Goal: Information Seeking & Learning: Learn about a topic

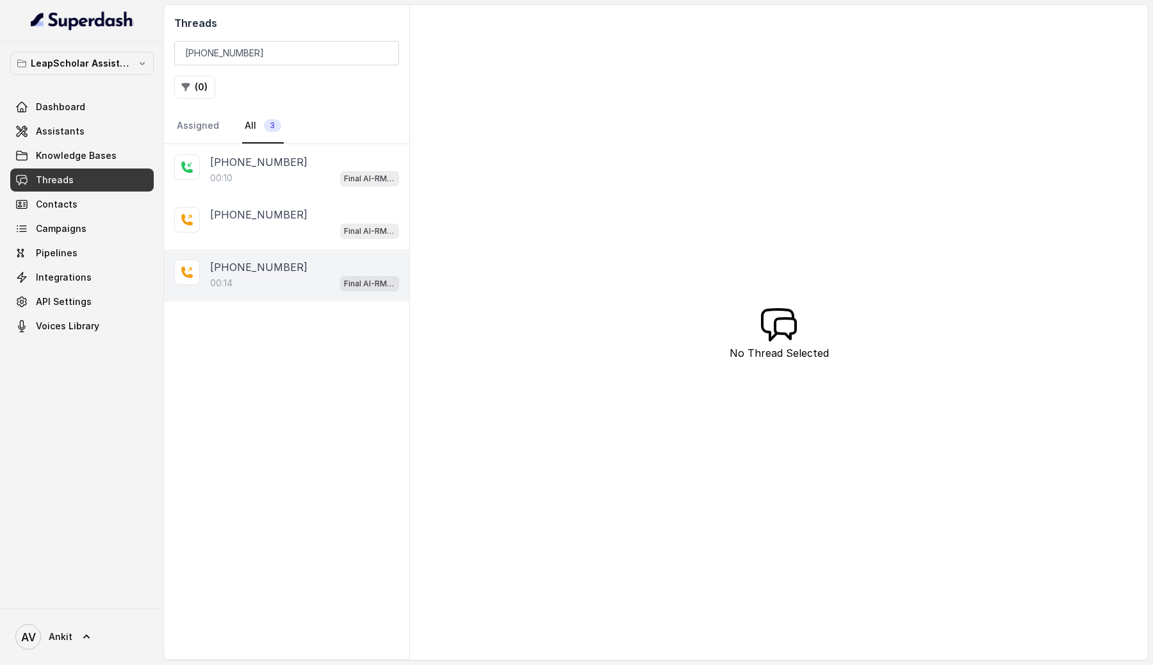
click at [284, 275] on div "00:14 Final AI-RM - Exam Not Yet Decided" at bounding box center [304, 283] width 189 height 17
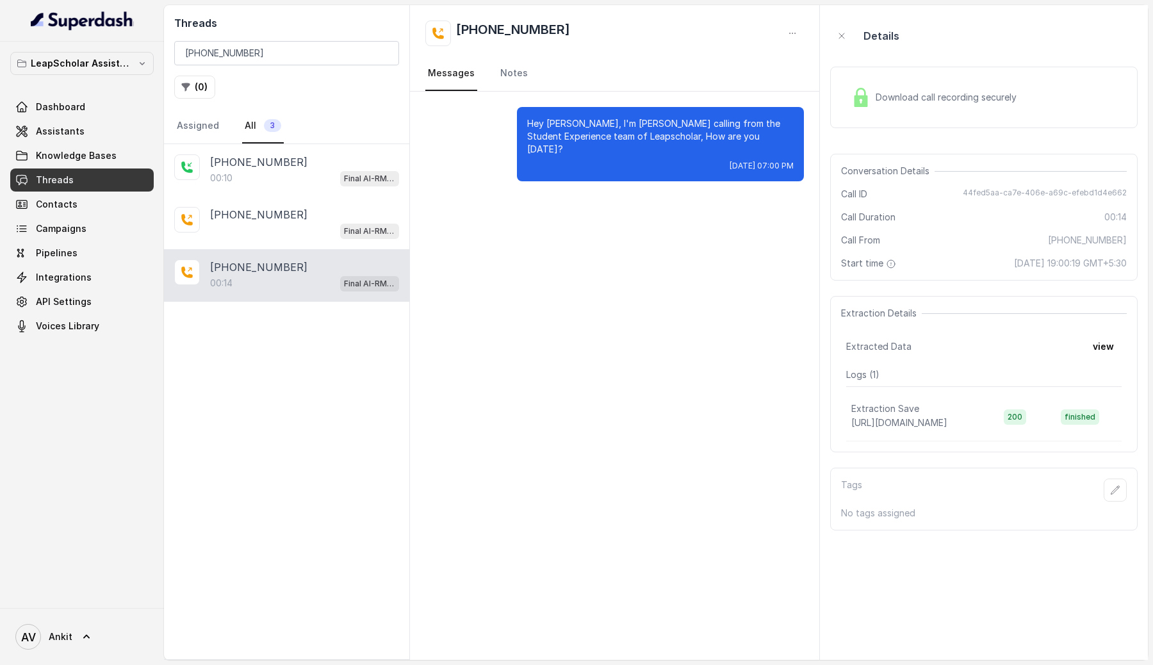
click at [649, 136] on p "Hey [PERSON_NAME], I'm [PERSON_NAME] calling from the Student Experience team o…" at bounding box center [660, 136] width 266 height 38
click at [260, 216] on p "[PHONE_NUMBER]" at bounding box center [258, 214] width 97 height 15
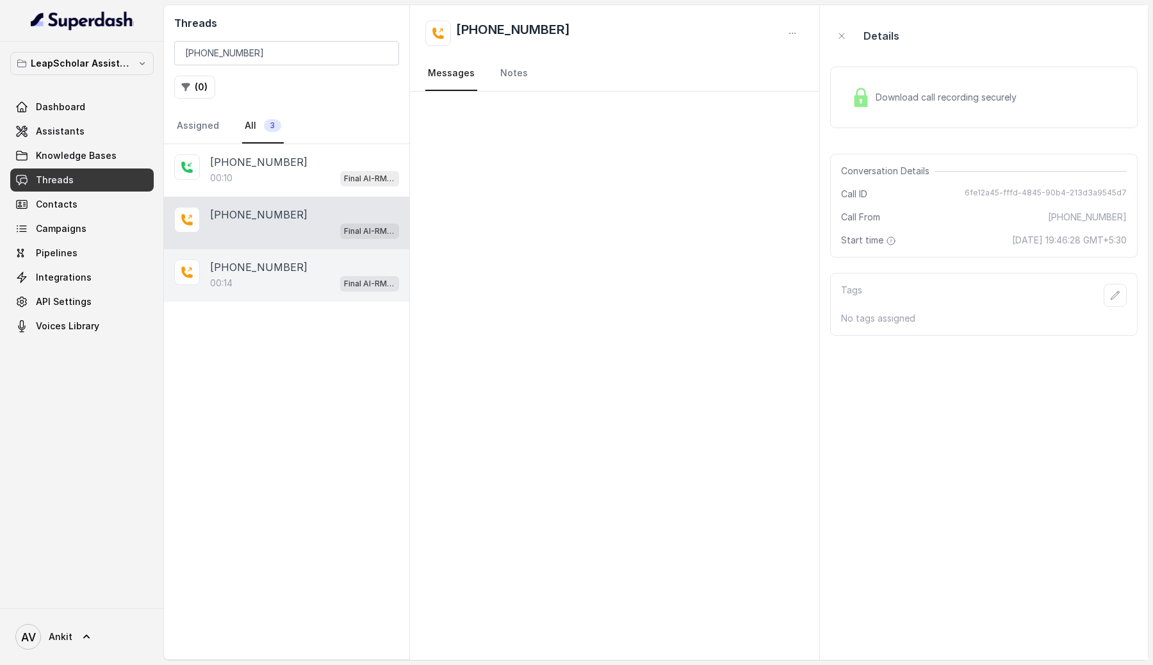
click at [277, 270] on p "[PHONE_NUMBER]" at bounding box center [258, 266] width 97 height 15
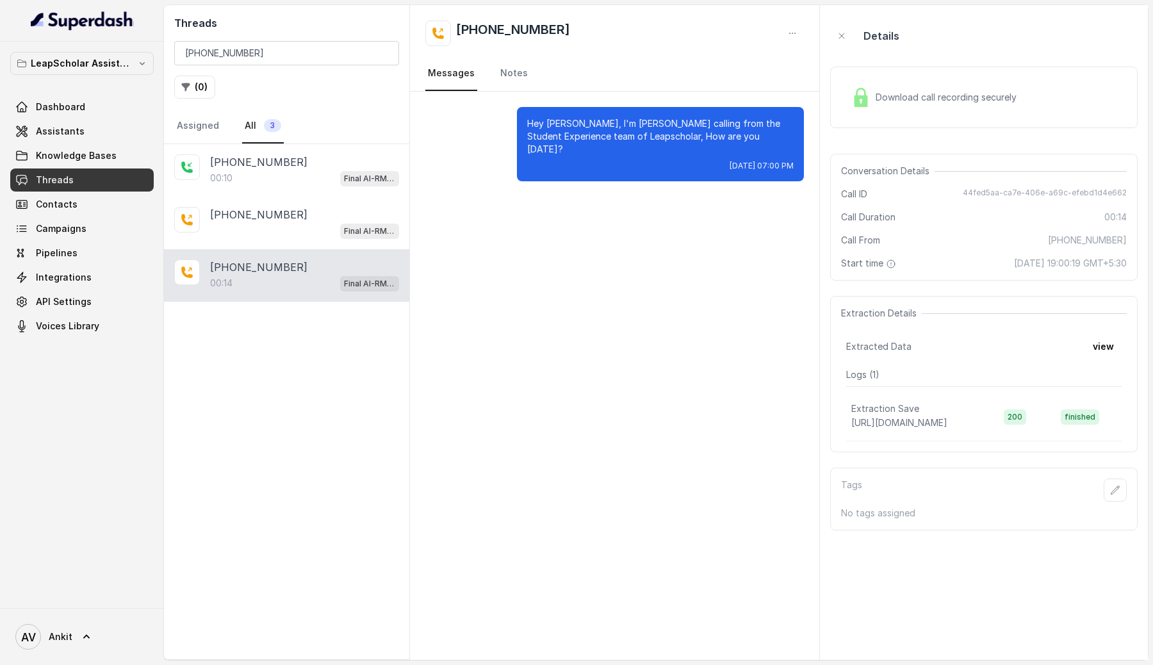
click at [870, 103] on div "Download call recording securely" at bounding box center [933, 97] width 175 height 29
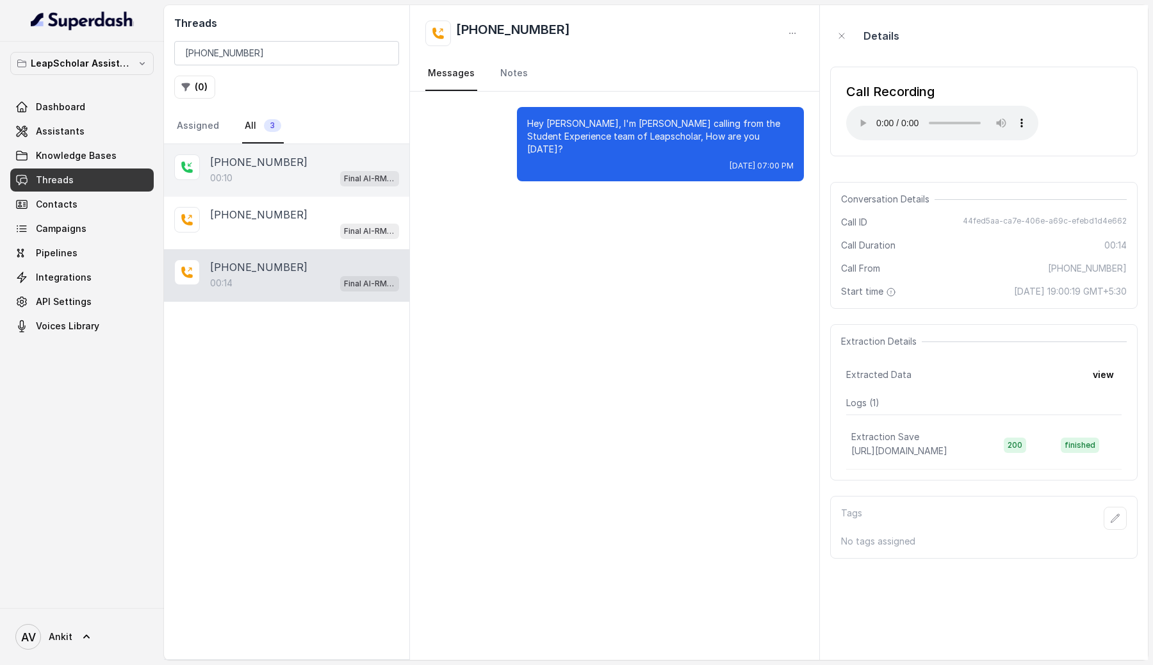
click at [283, 174] on div "00:10 Final AI-RM - Exam Not Yet Decided" at bounding box center [304, 178] width 189 height 17
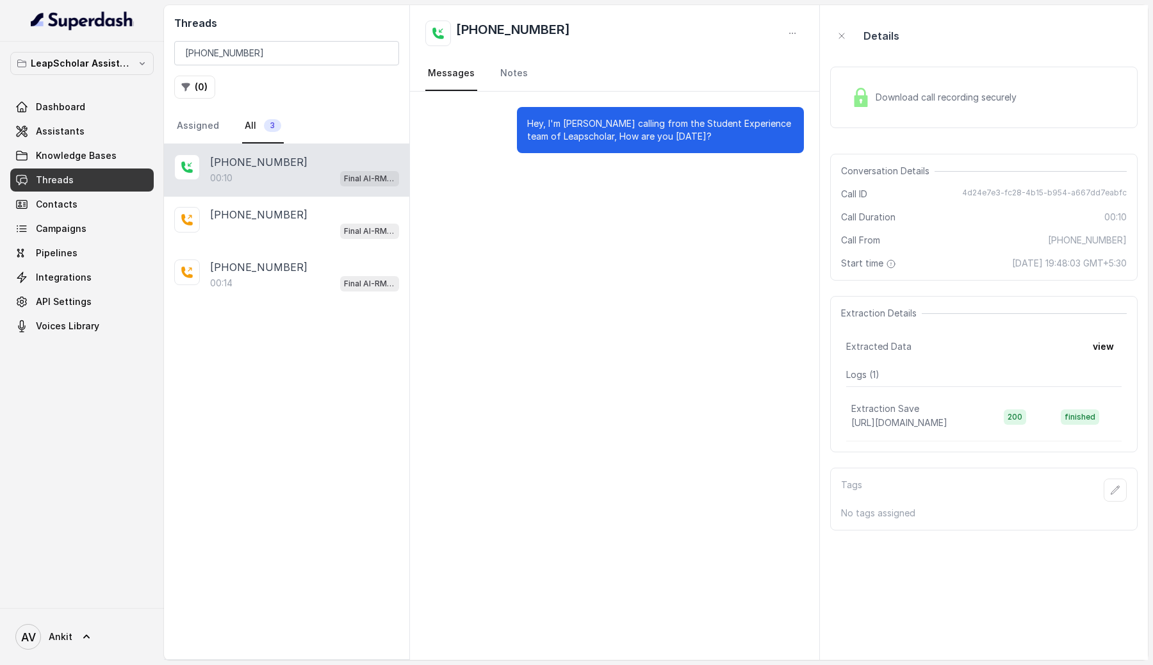
click at [863, 99] on img at bounding box center [860, 97] width 19 height 19
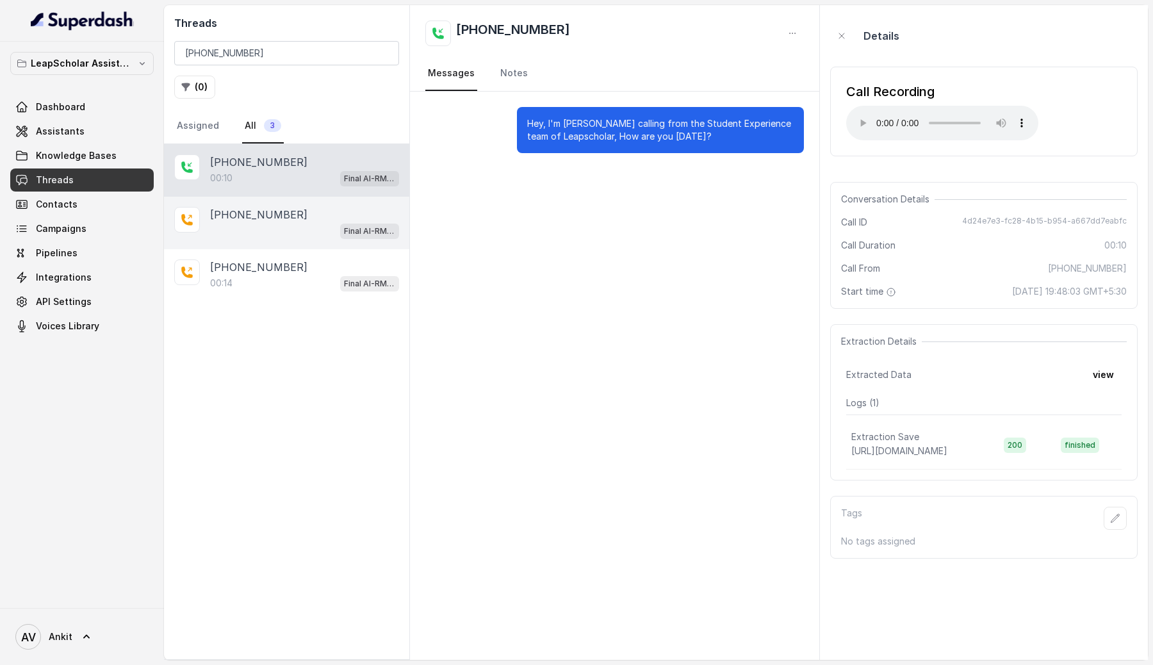
click at [317, 215] on div "[PHONE_NUMBER]" at bounding box center [304, 214] width 189 height 15
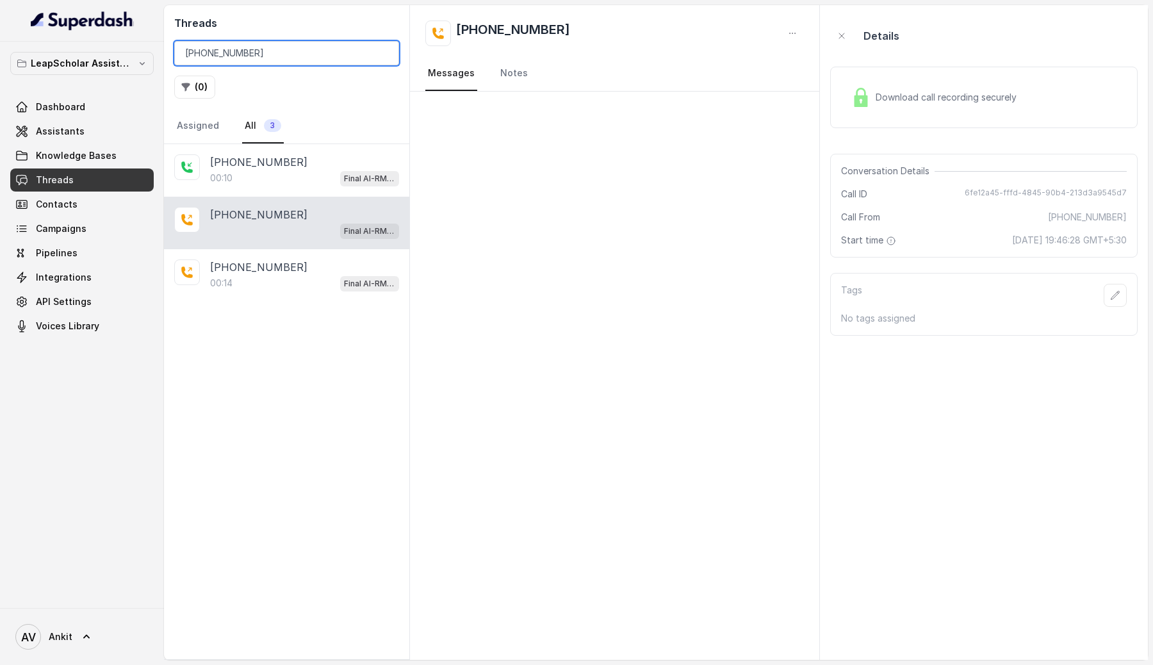
click at [285, 51] on input "[PHONE_NUMBER]" at bounding box center [286, 53] width 225 height 24
click at [285, 53] on input "[PHONE_NUMBER]" at bounding box center [286, 53] width 225 height 24
click at [285, 52] on input "[PHONE_NUMBER]" at bounding box center [286, 53] width 225 height 24
type input "+"
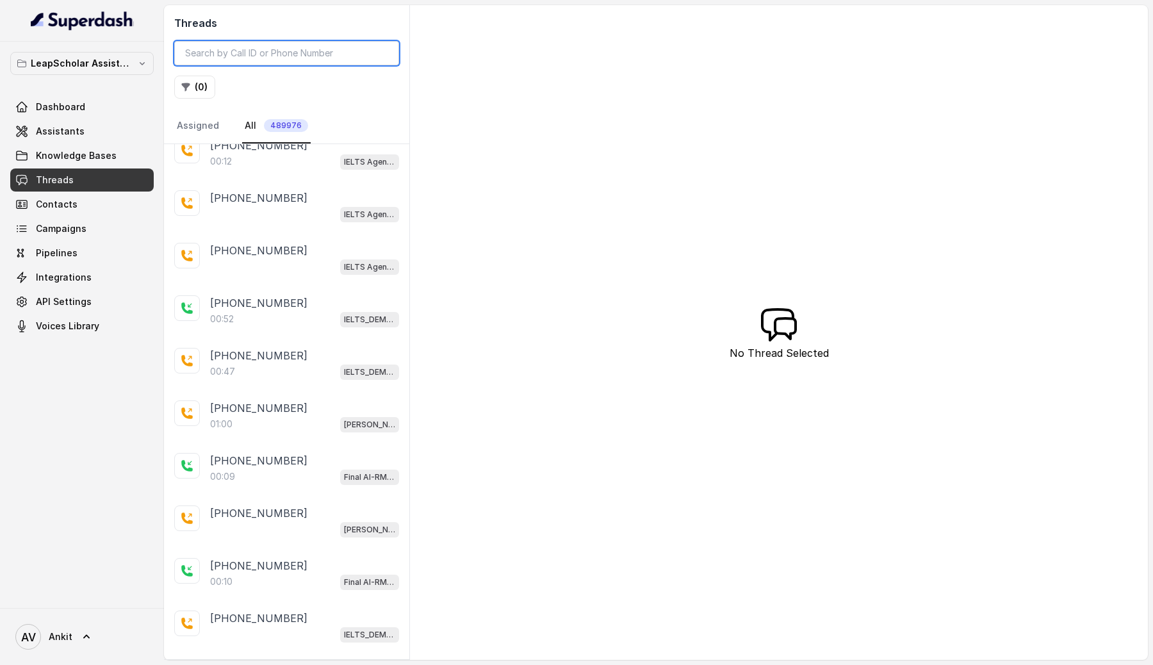
scroll to position [2131, 0]
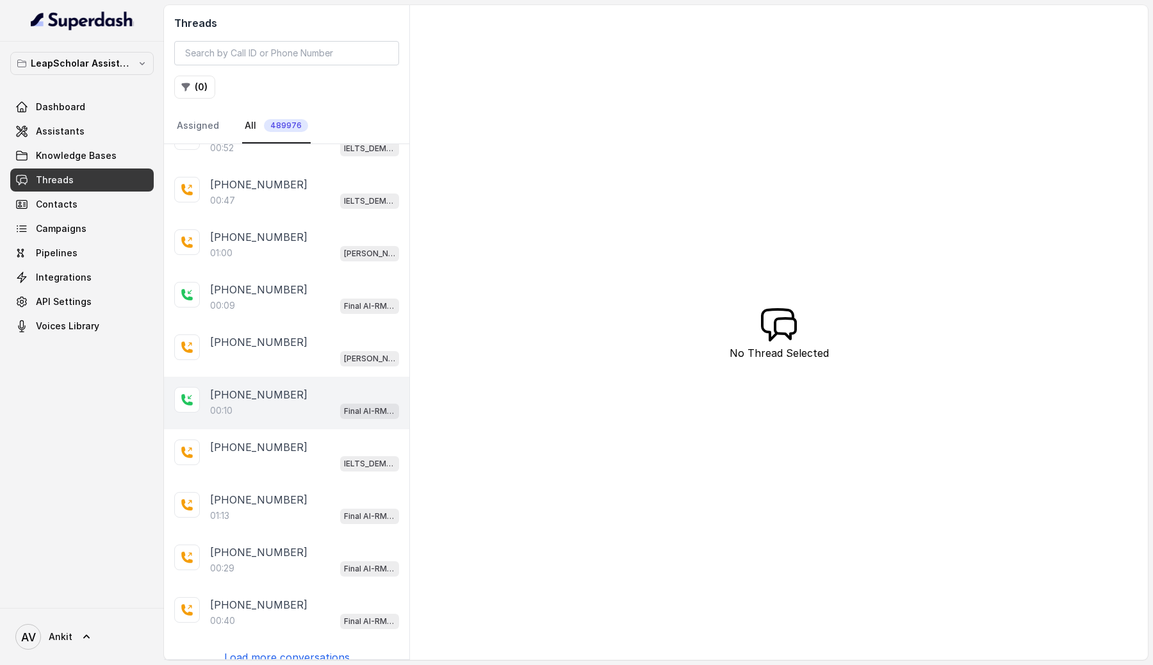
click at [320, 402] on div "00:10 Final AI-RM - Exam Not Yet Decided" at bounding box center [304, 410] width 189 height 17
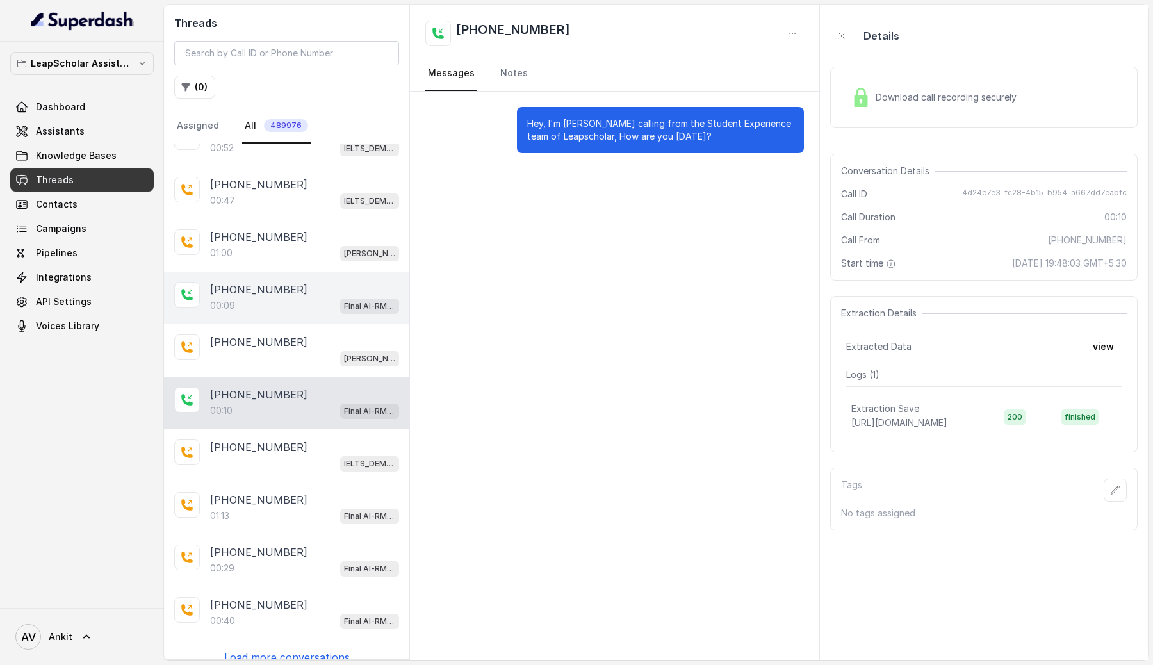
click at [337, 282] on div "[PHONE_NUMBER]" at bounding box center [304, 289] width 189 height 15
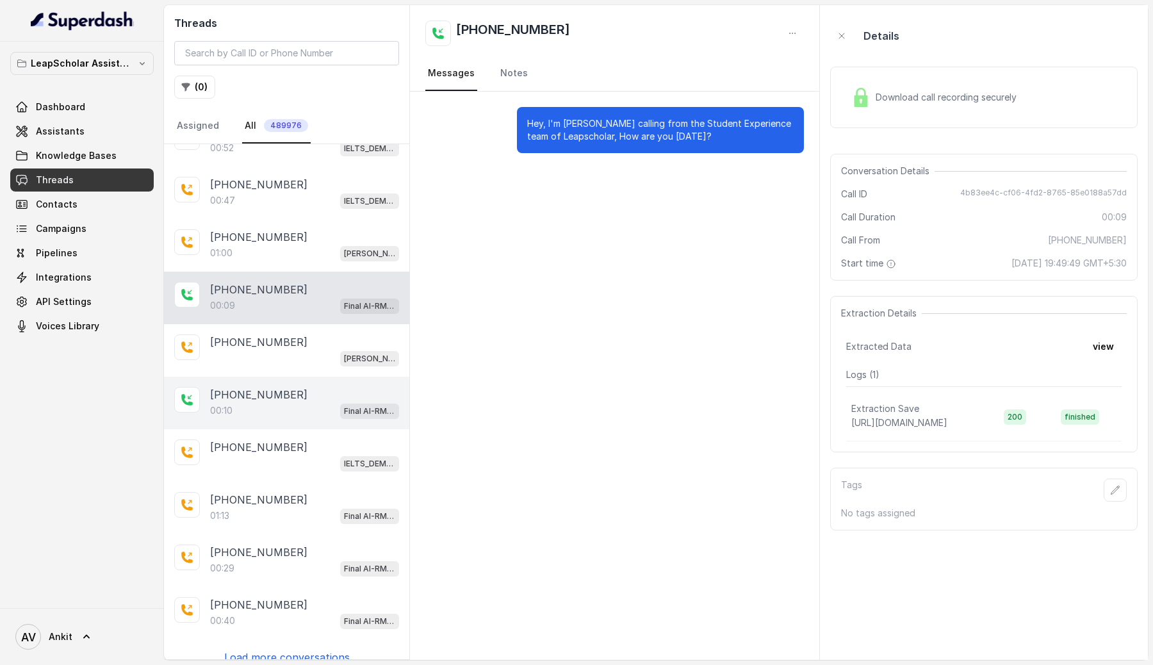
click at [246, 404] on div "[PHONE_NUMBER]:10 Final AI-RM - Exam Not Yet Decided" at bounding box center [286, 403] width 245 height 53
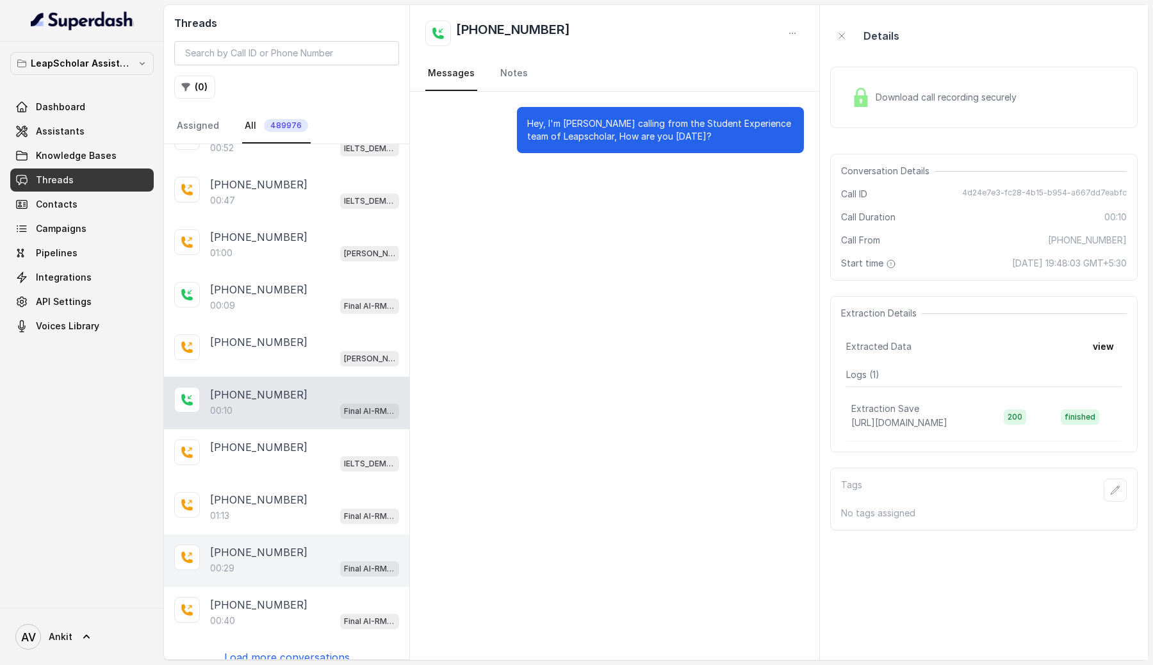
click at [273, 560] on div "00:29 Final AI-RM - Exam Not Yet Decided" at bounding box center [304, 568] width 189 height 17
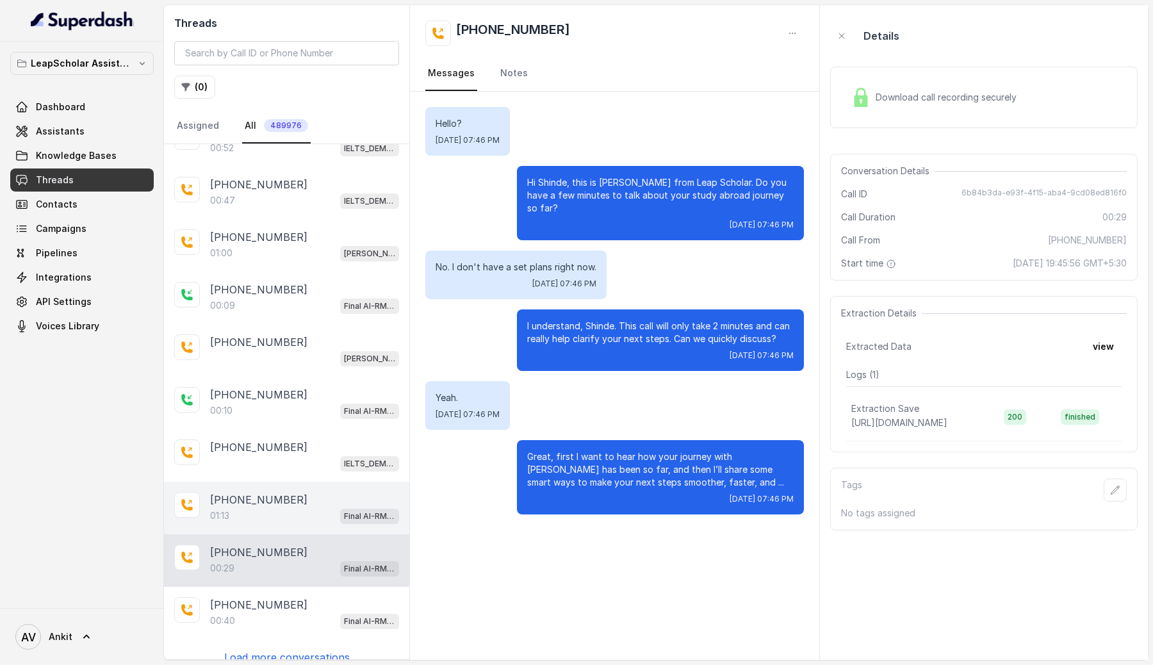
click at [321, 492] on div "[PHONE_NUMBER]" at bounding box center [304, 499] width 189 height 15
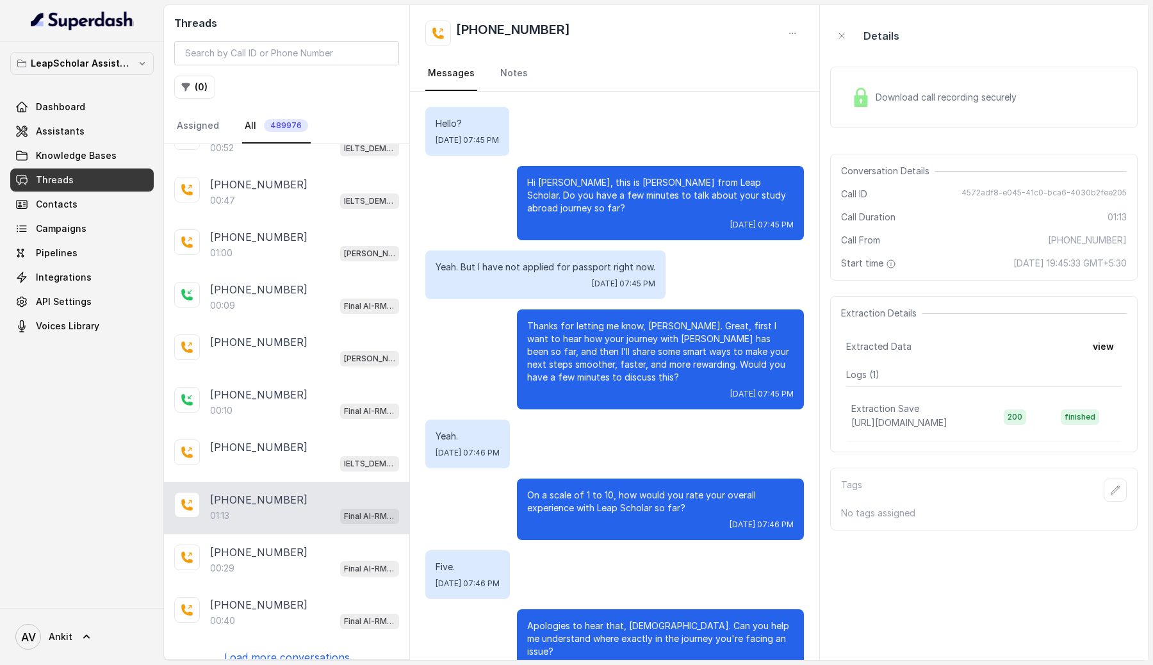
click at [892, 95] on span "Download call recording securely" at bounding box center [948, 97] width 146 height 13
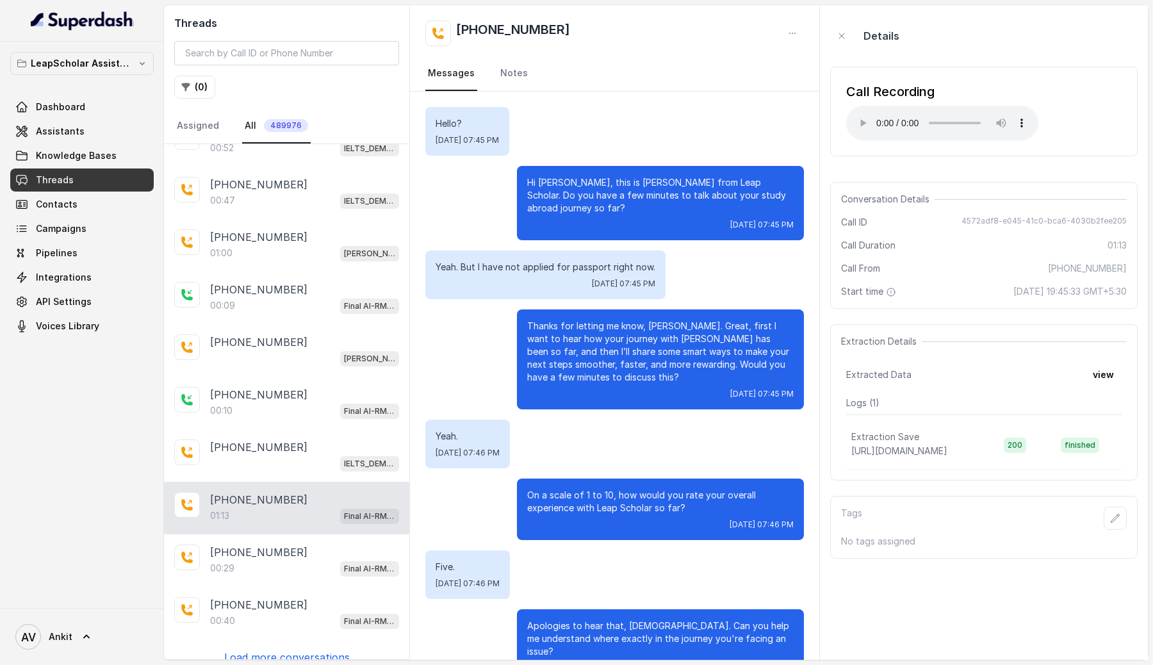
click at [979, 160] on div "Call Recording Your browser does not support the audio element." at bounding box center [983, 111] width 307 height 110
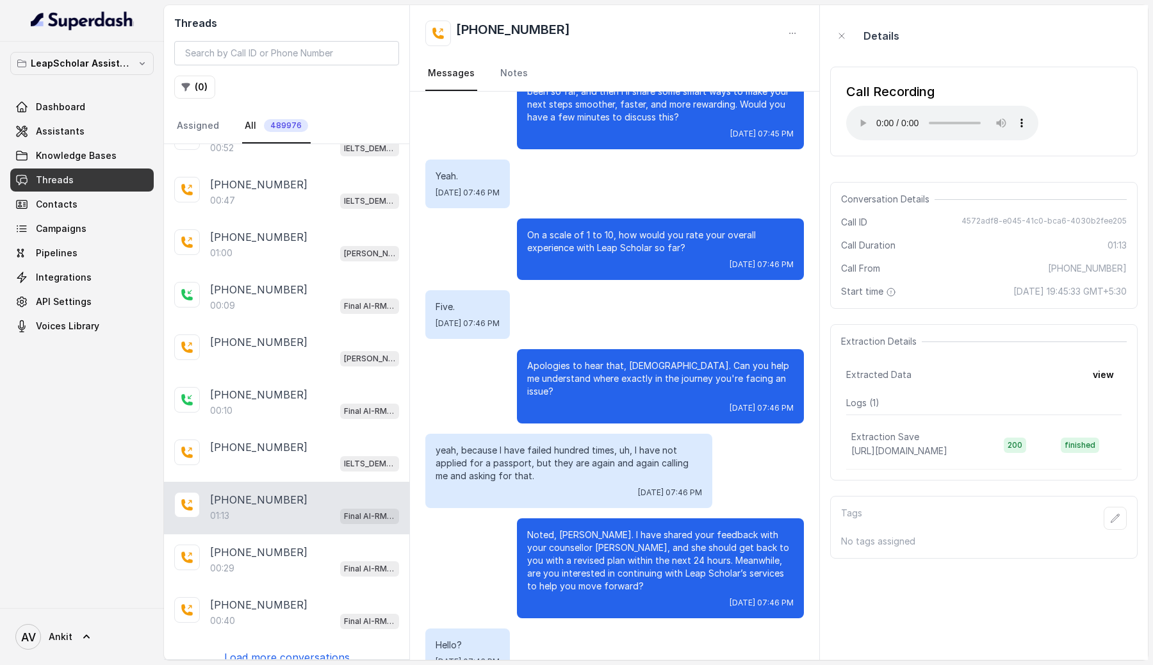
scroll to position [326, 0]
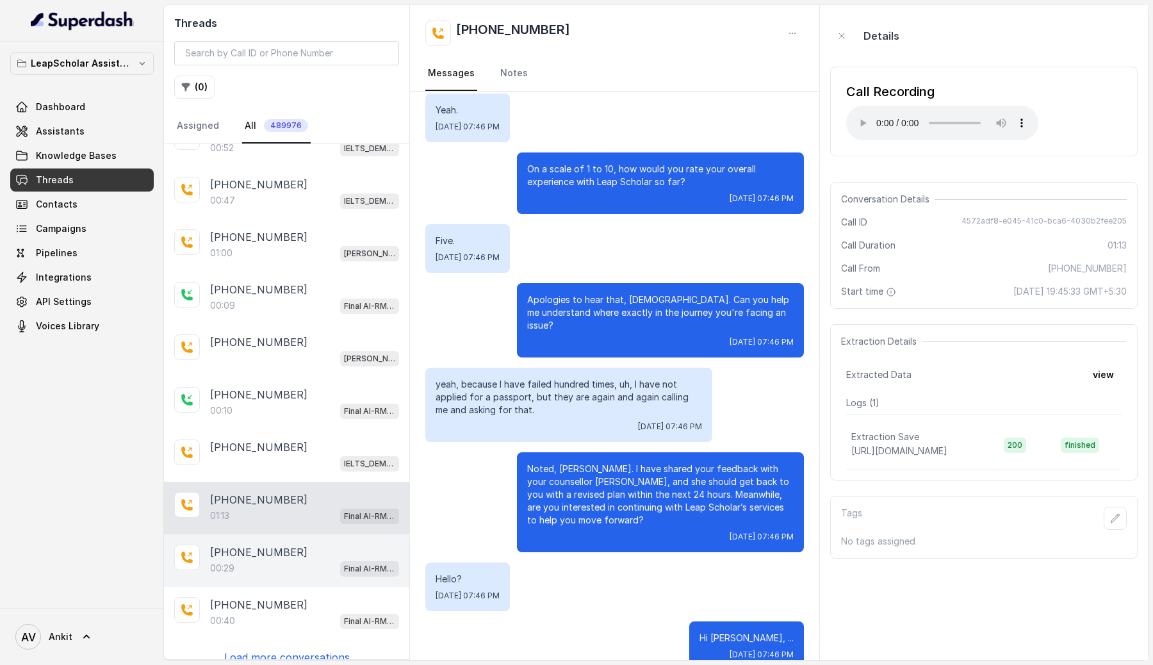
click at [274, 560] on div "00:29 Final AI-RM - Exam Not Yet Decided" at bounding box center [304, 568] width 189 height 17
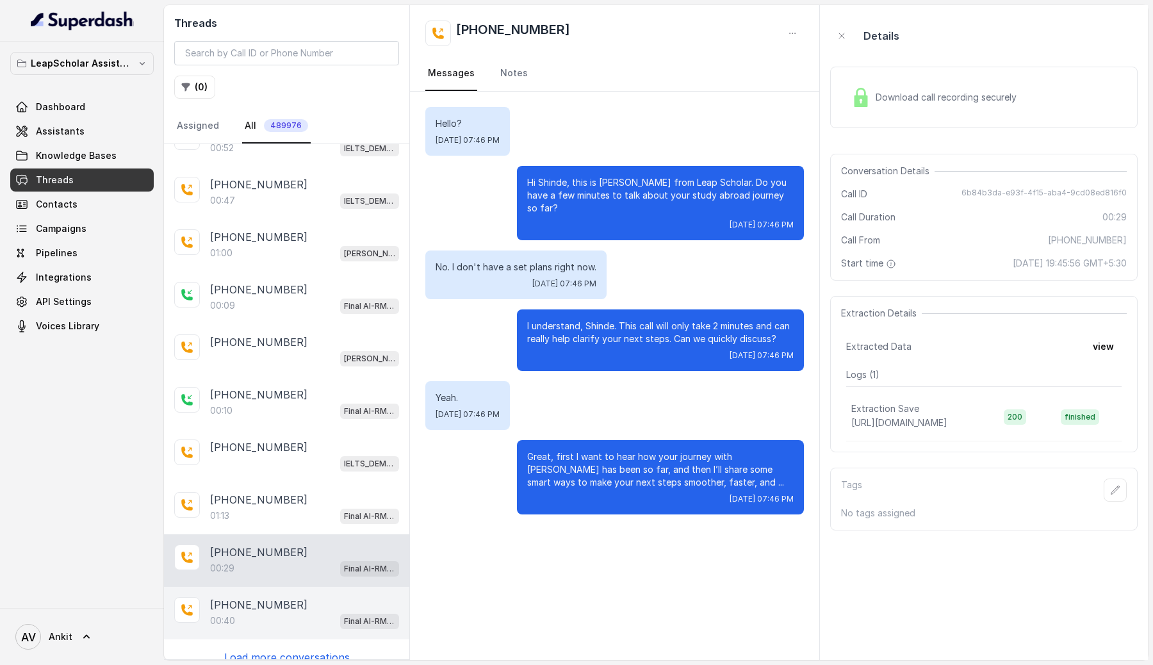
click at [265, 597] on p "[PHONE_NUMBER]" at bounding box center [258, 604] width 97 height 15
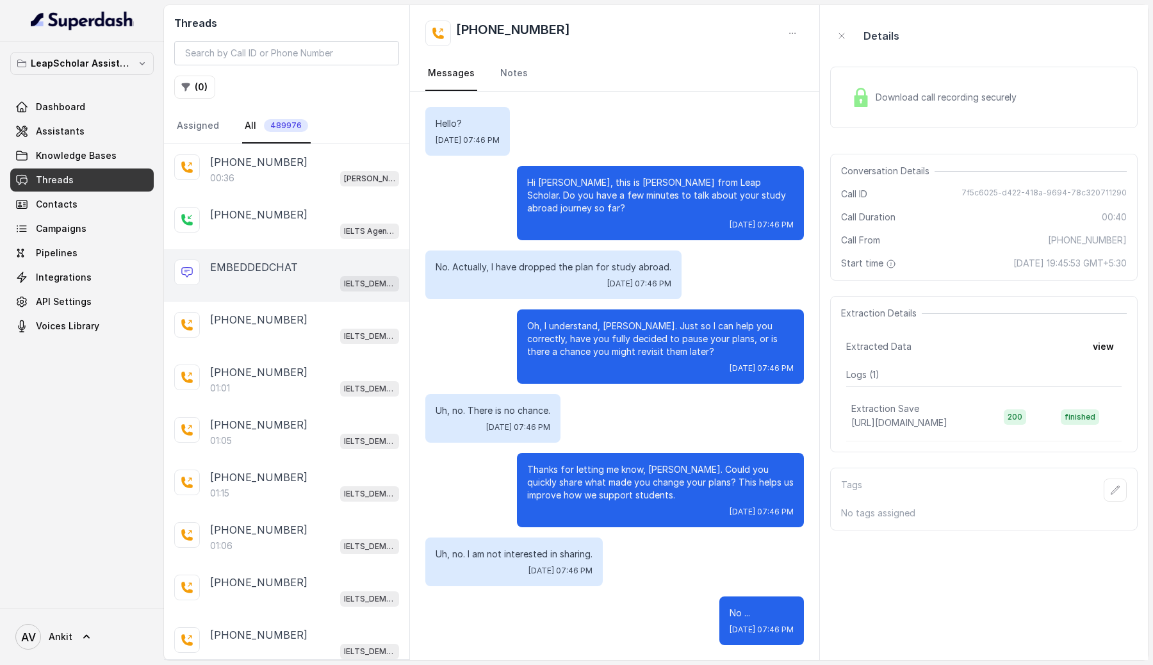
click at [273, 273] on p "EMBEDDEDCHAT" at bounding box center [254, 266] width 88 height 15
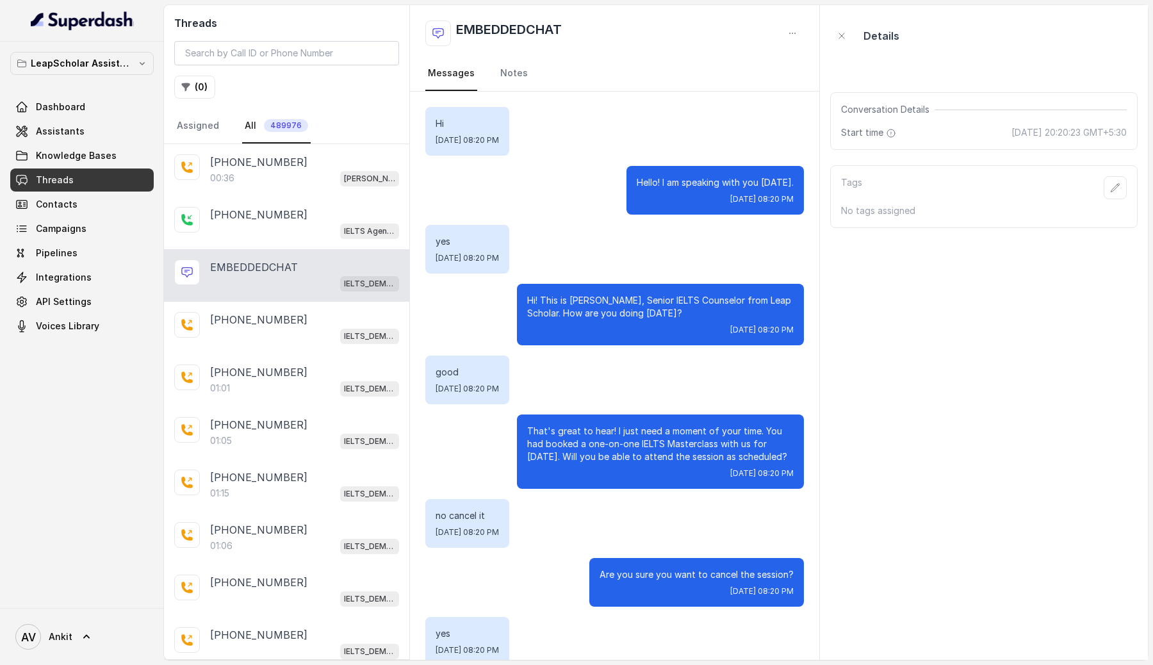
scroll to position [170, 0]
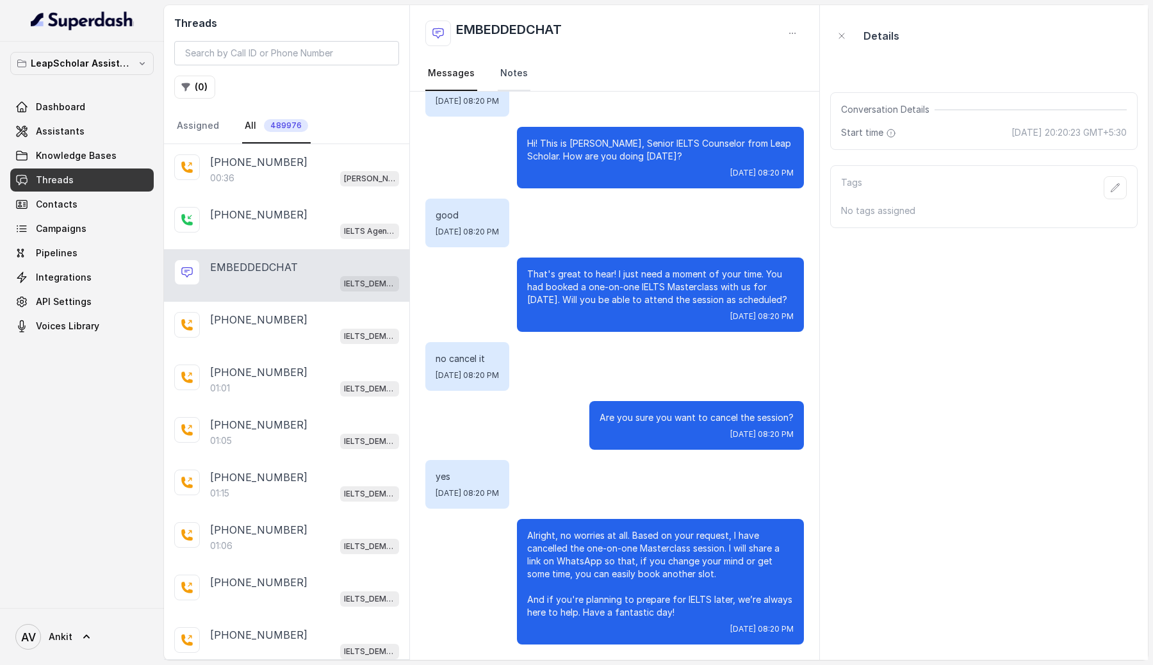
click at [515, 79] on link "Notes" at bounding box center [514, 73] width 33 height 35
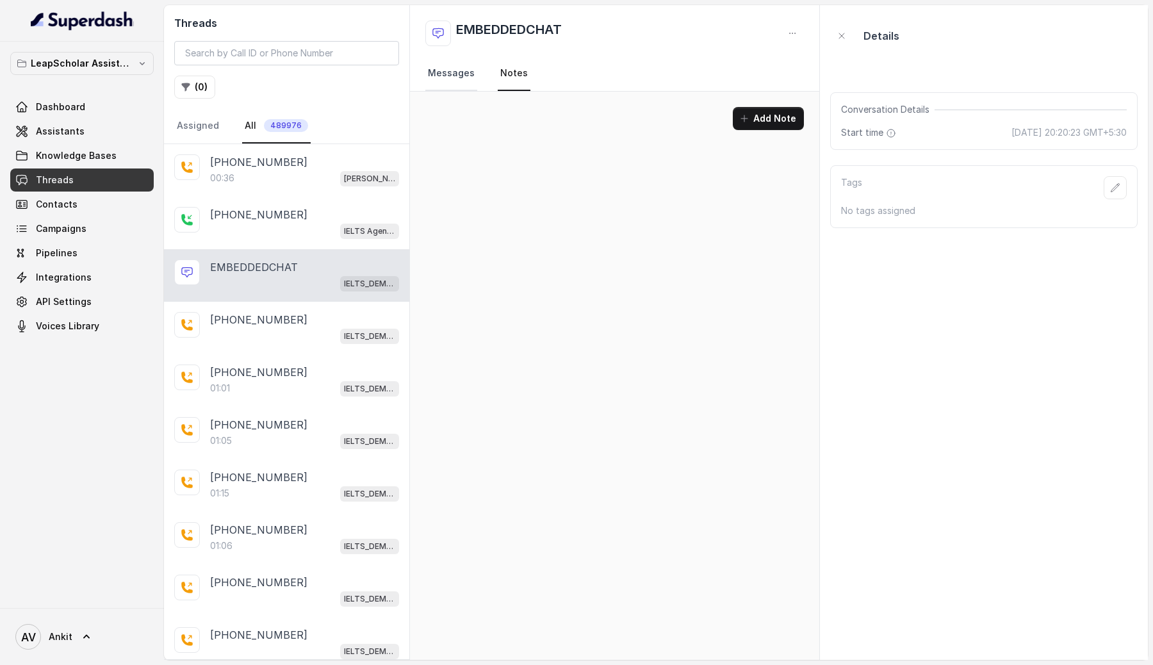
click at [439, 78] on link "Messages" at bounding box center [451, 73] width 52 height 35
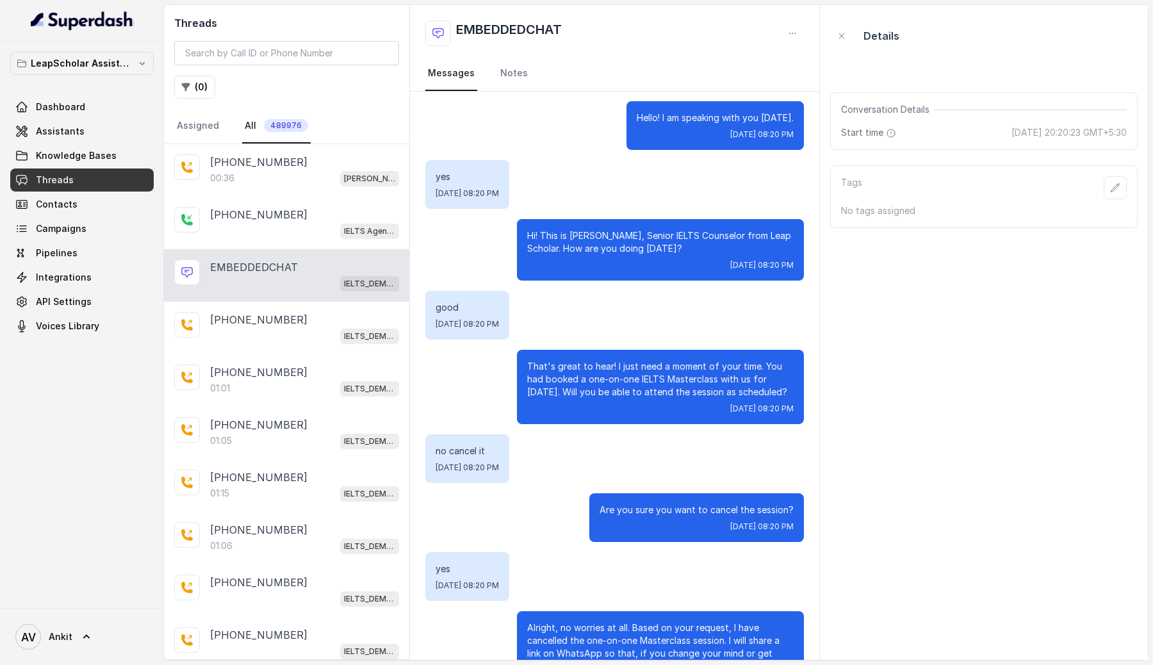
scroll to position [170, 0]
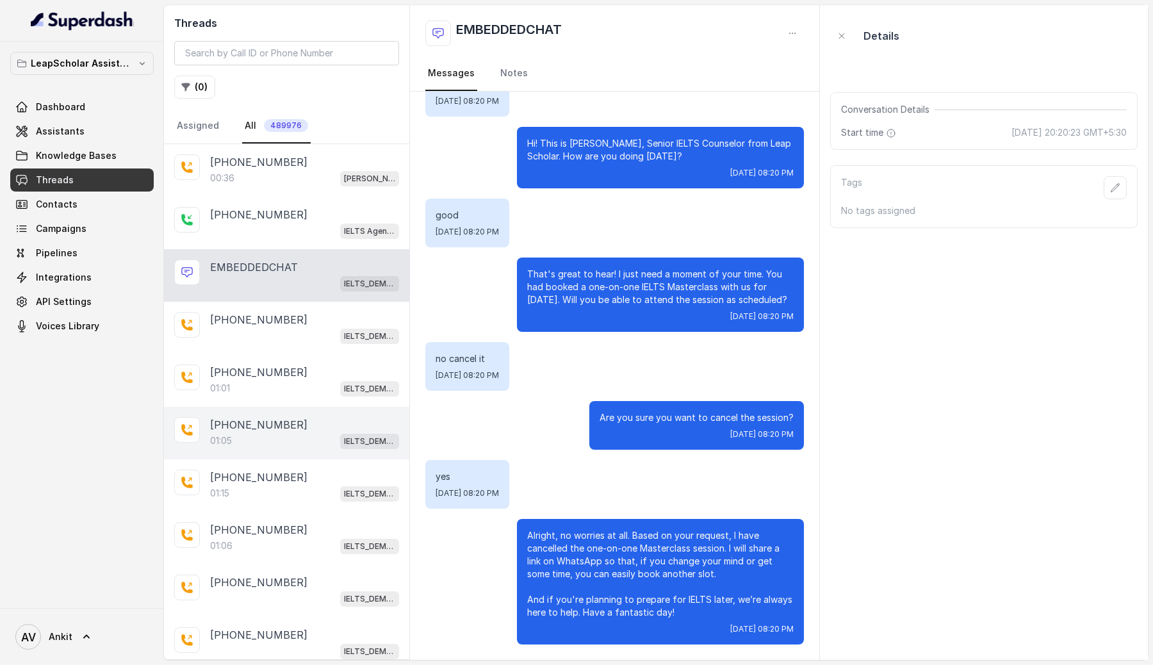
click at [339, 448] on div "[PHONE_NUMBER]:05 IELTS_DEMO_gk (agent 1)" at bounding box center [286, 433] width 245 height 53
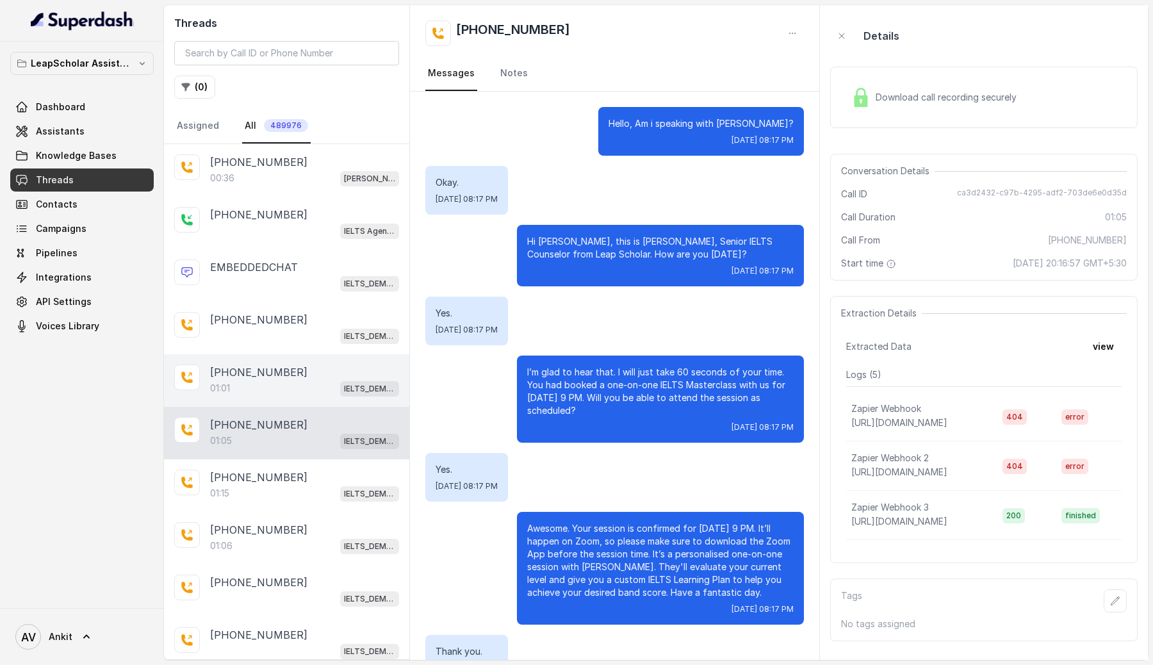
click at [274, 386] on div "01:01 IELTS_DEMO_gk (agent 1)" at bounding box center [304, 388] width 189 height 17
